Goal: Contribute content

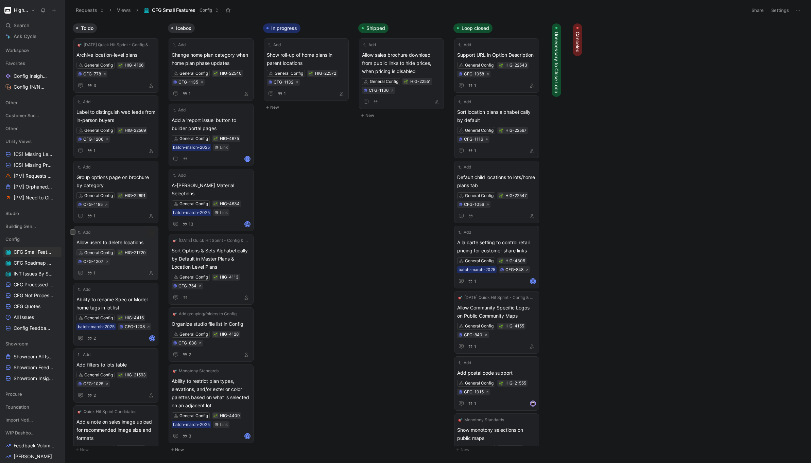
scroll to position [15, 0]
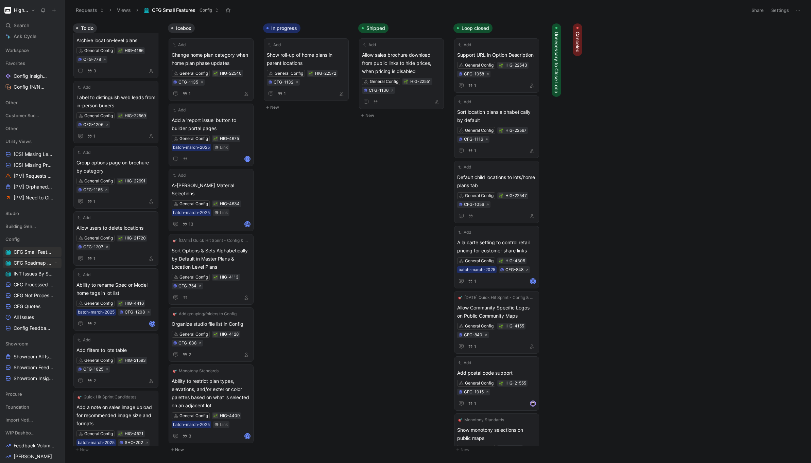
drag, startPoint x: 33, startPoint y: 263, endPoint x: 58, endPoint y: 266, distance: 25.6
click at [33, 264] on span "CFG Roadmap Projects" at bounding box center [33, 263] width 38 height 7
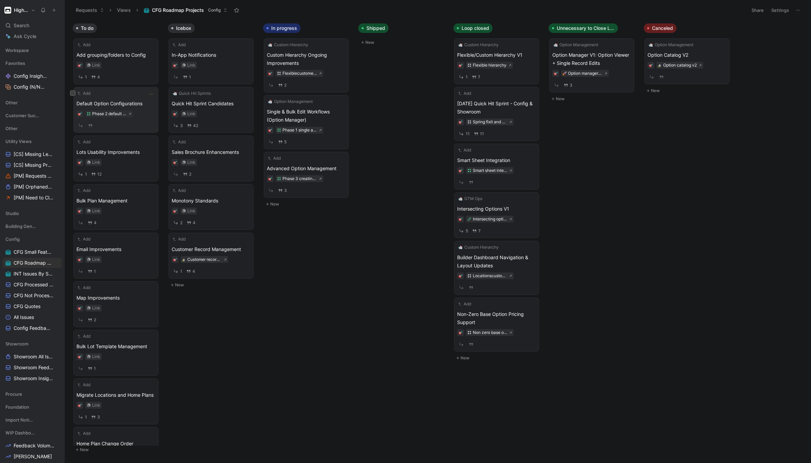
scroll to position [38, 0]
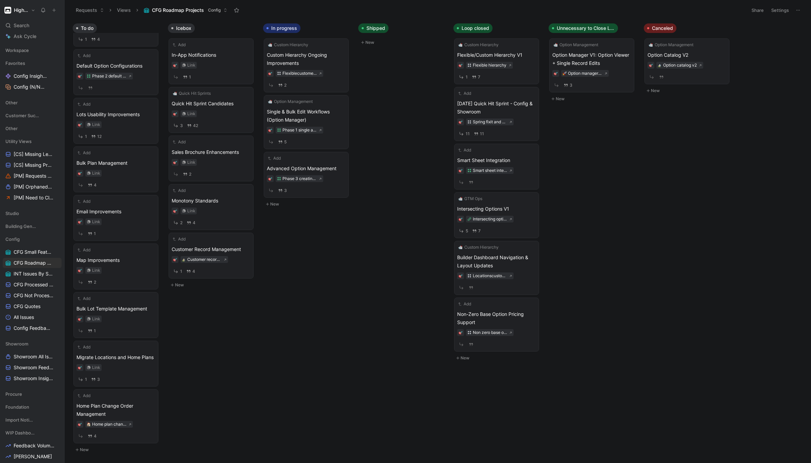
click at [86, 448] on button "New" at bounding box center [118, 450] width 90 height 8
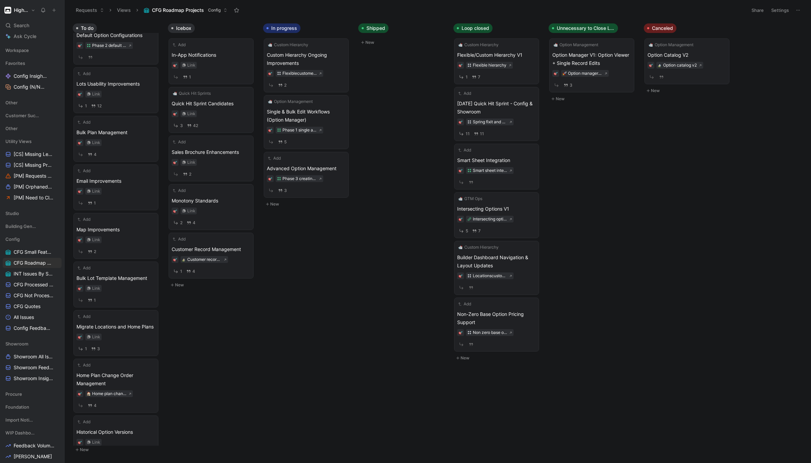
scroll to position [84, 0]
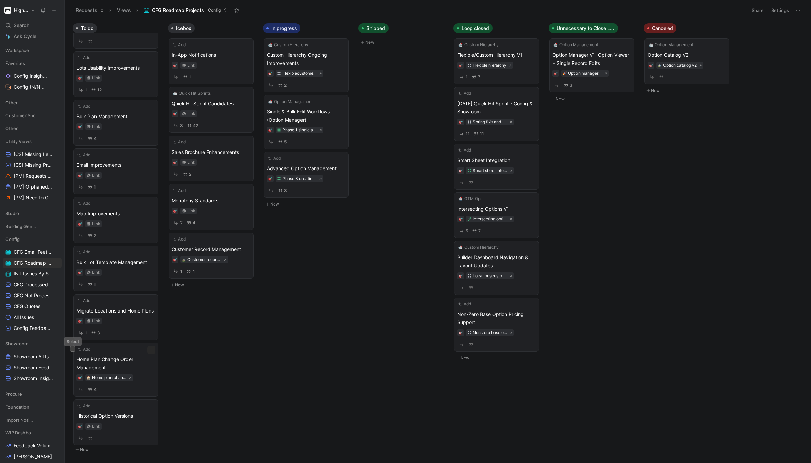
click at [73, 351] on button at bounding box center [72, 348] width 5 height 5
click at [73, 406] on icon at bounding box center [72, 405] width 3 height 3
click at [473, 447] on icon "button" at bounding box center [472, 448] width 5 height 5
